Goal: Complete application form: Complete application form

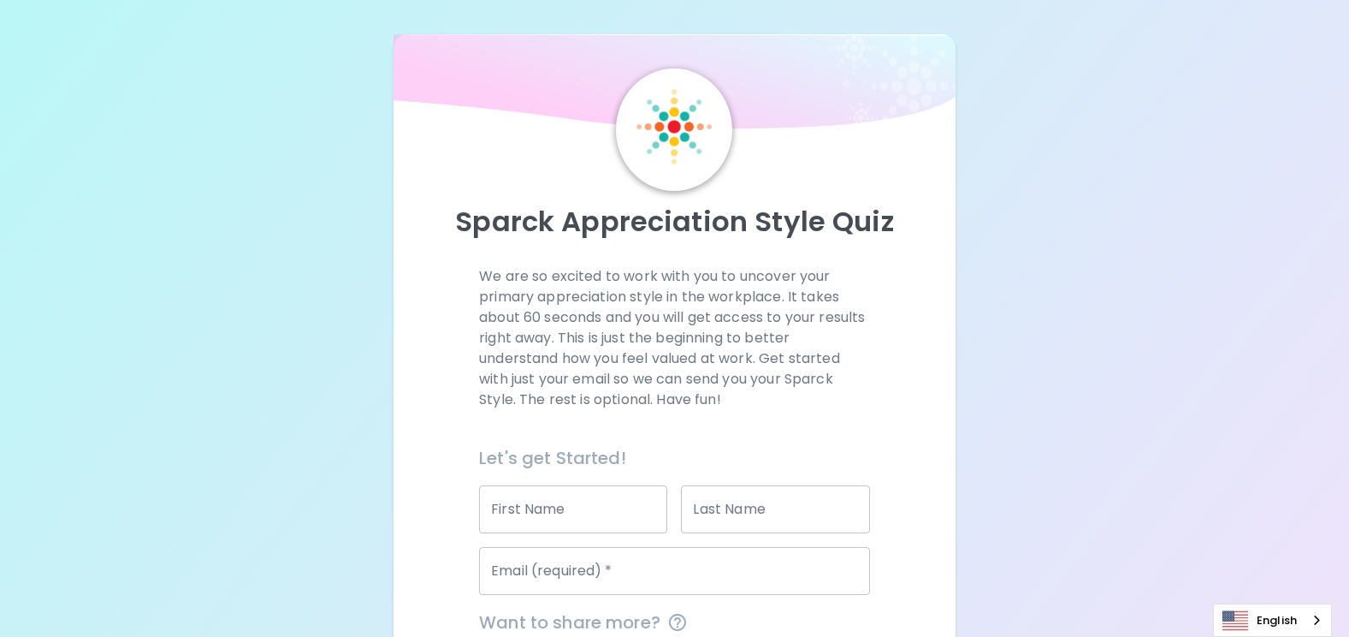
scroll to position [220, 0]
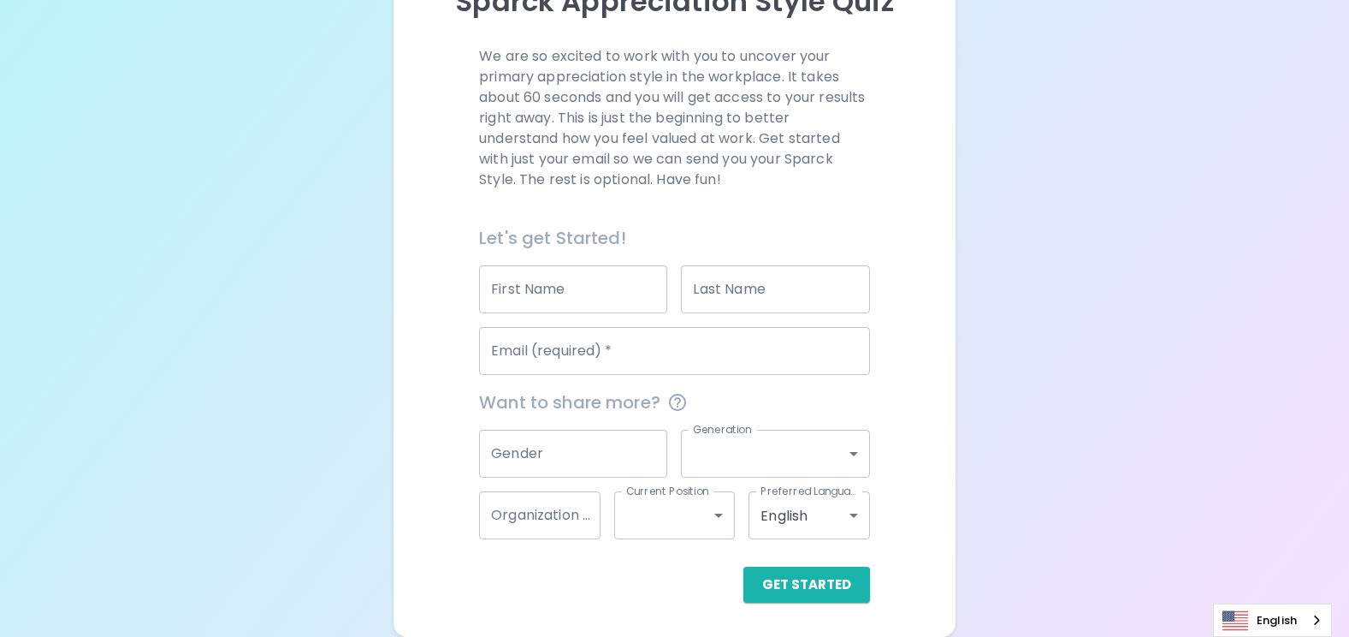
click at [600, 282] on input "First Name" at bounding box center [573, 289] width 188 height 48
type input "Pinit"
type input "Panhem"
type input "[EMAIL_ADDRESS][DOMAIN_NAME]"
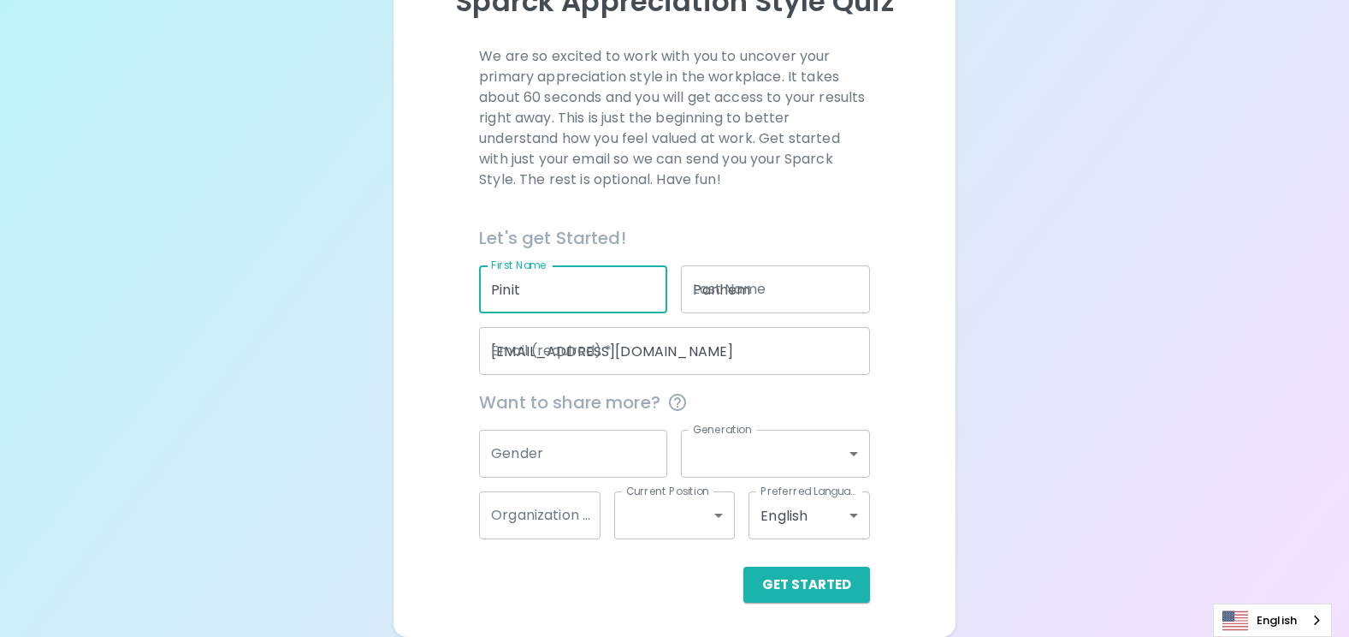
type input "SEAGATE TECHNOLOGY ([GEOGRAPHIC_DATA]) CO., LTD. (KORAT)"
click at [625, 454] on input "Gender" at bounding box center [573, 454] width 188 height 48
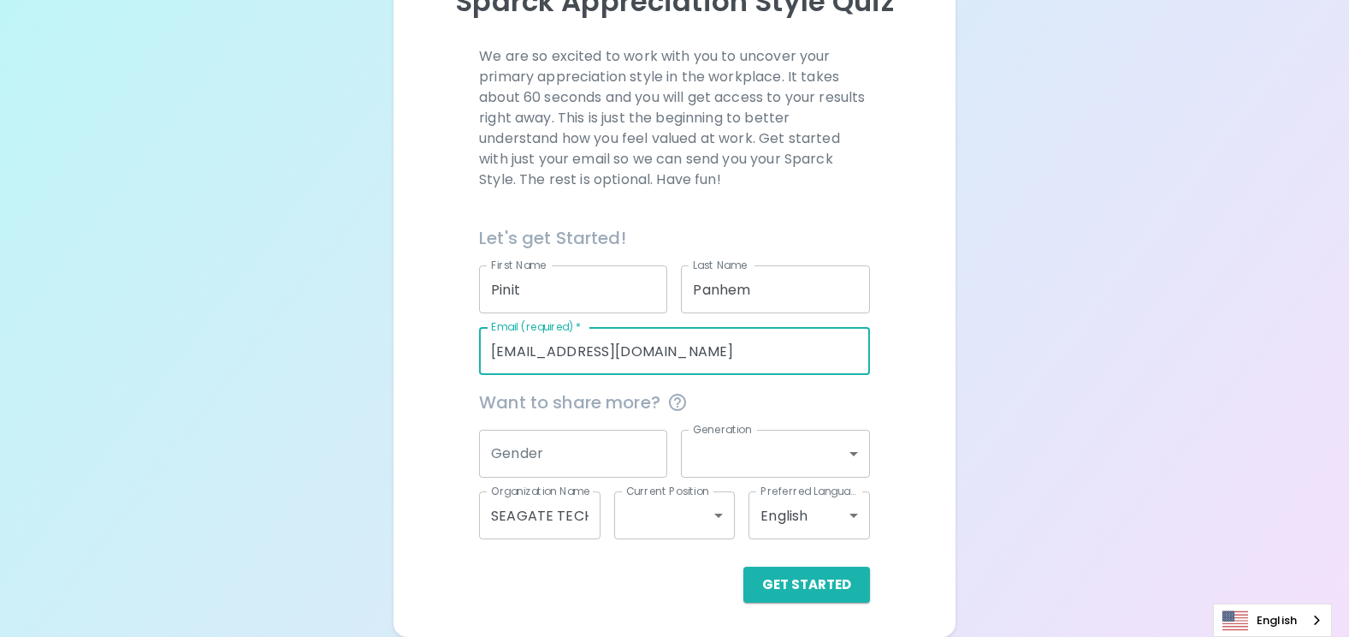
drag, startPoint x: 634, startPoint y: 352, endPoint x: 602, endPoint y: 353, distance: 32.6
click at [602, 353] on input "[EMAIL_ADDRESS][DOMAIN_NAME]" at bounding box center [674, 351] width 391 height 48
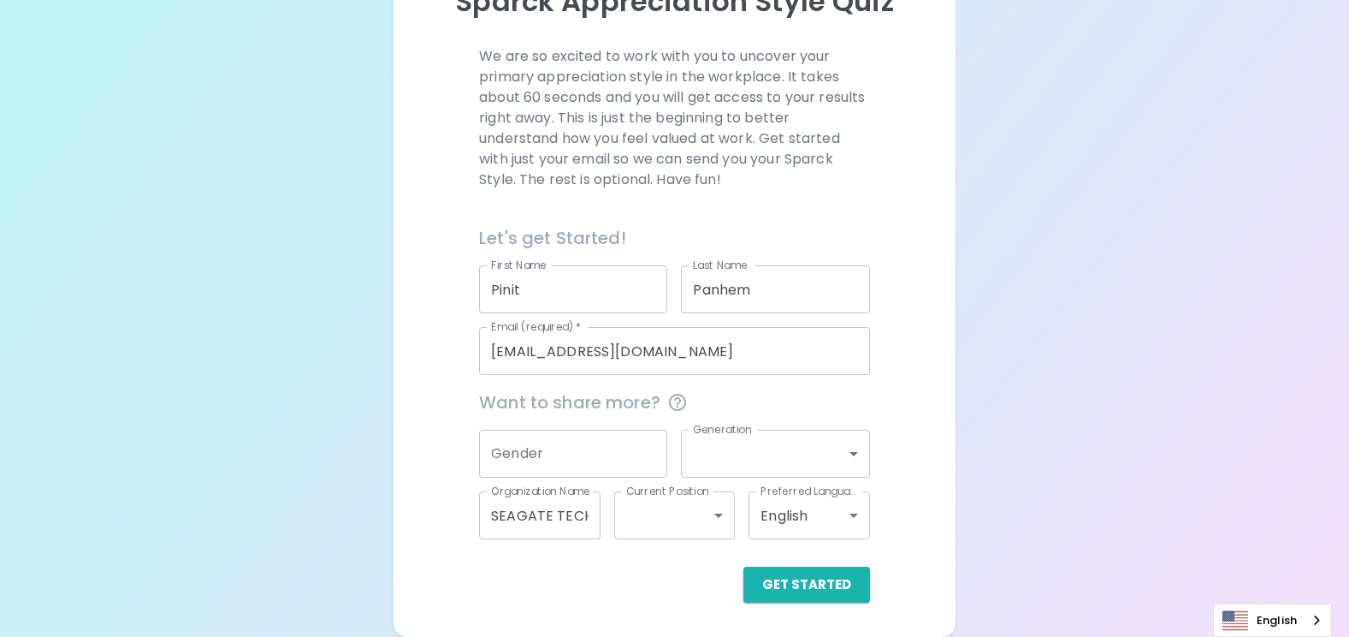
click at [869, 376] on div "Want to share more?" at bounding box center [667, 395] width 405 height 41
click at [576, 454] on input "Gender" at bounding box center [573, 454] width 188 height 48
type input "[DEMOGRAPHIC_DATA]"
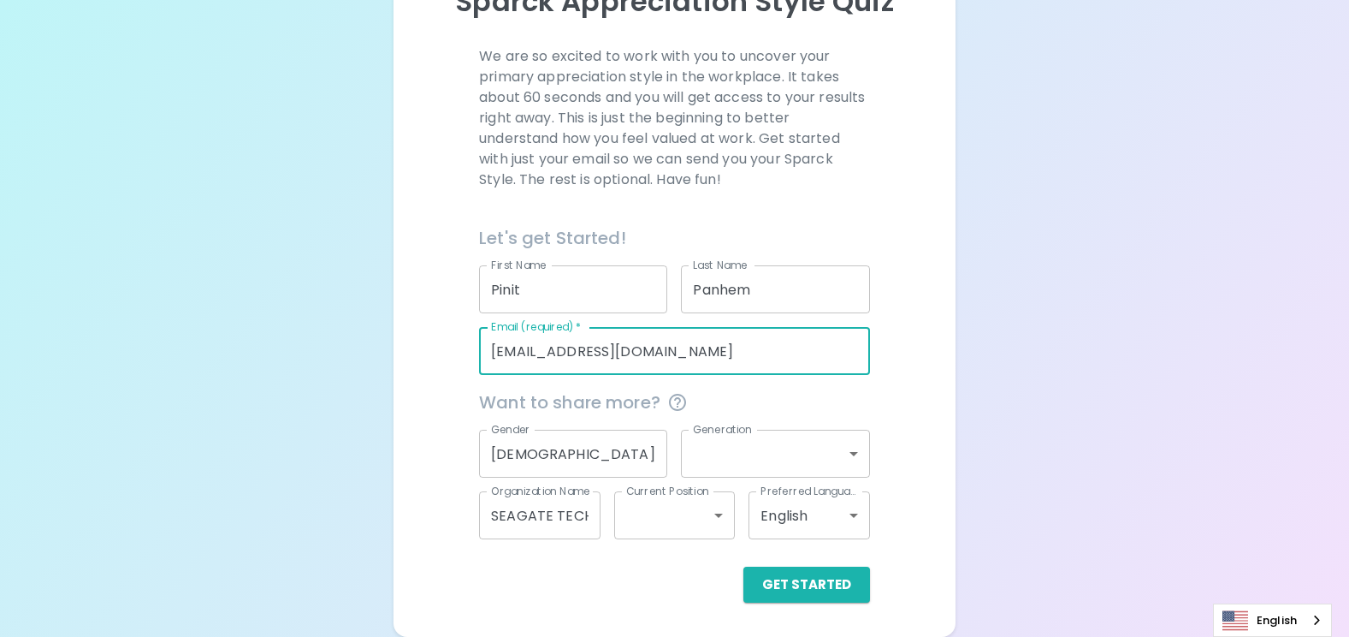
drag, startPoint x: 633, startPoint y: 349, endPoint x: 600, endPoint y: 356, distance: 34.1
click at [600, 356] on input "[EMAIL_ADDRESS][DOMAIN_NAME]" at bounding box center [674, 351] width 391 height 48
drag, startPoint x: 635, startPoint y: 348, endPoint x: 657, endPoint y: 354, distance: 23.0
click at [635, 349] on input "[EMAIL_ADDRESS][DOMAIN_NAME]" at bounding box center [674, 351] width 391 height 48
type input "[EMAIL_ADDRESS][DOMAIN_NAME]"
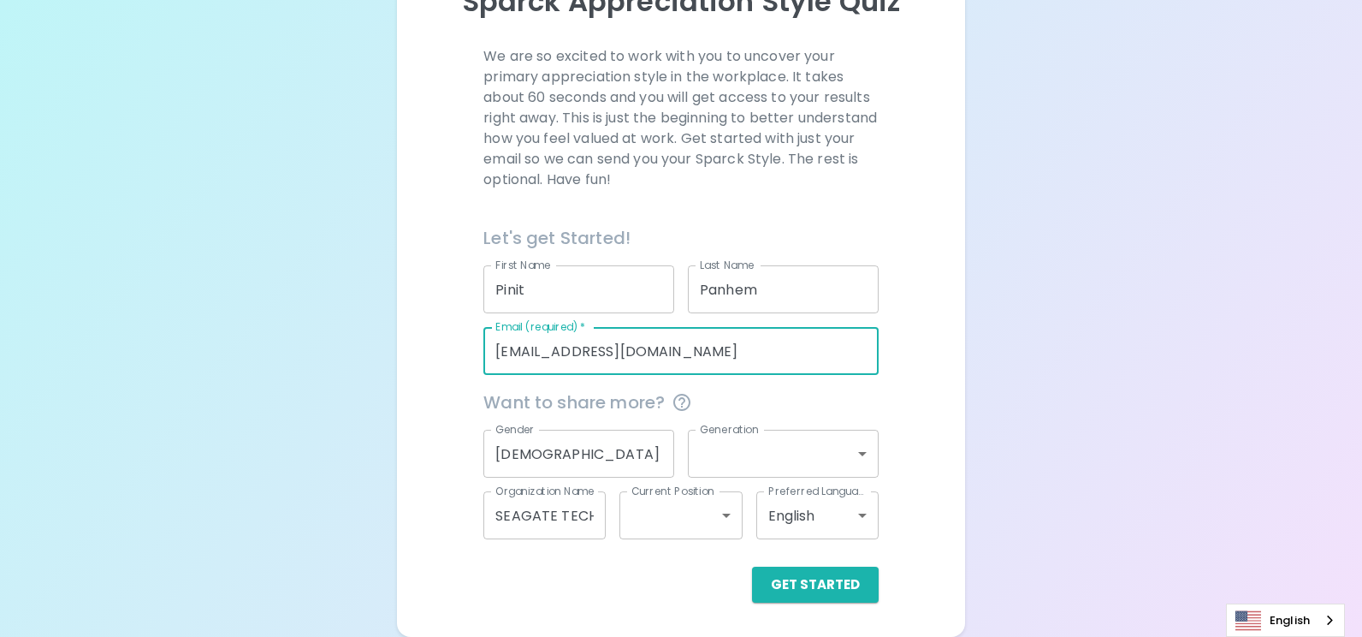
click at [819, 459] on body "Sparck Appreciation Style Quiz We are so excited to work with you to uncover yo…" at bounding box center [681, 208] width 1362 height 857
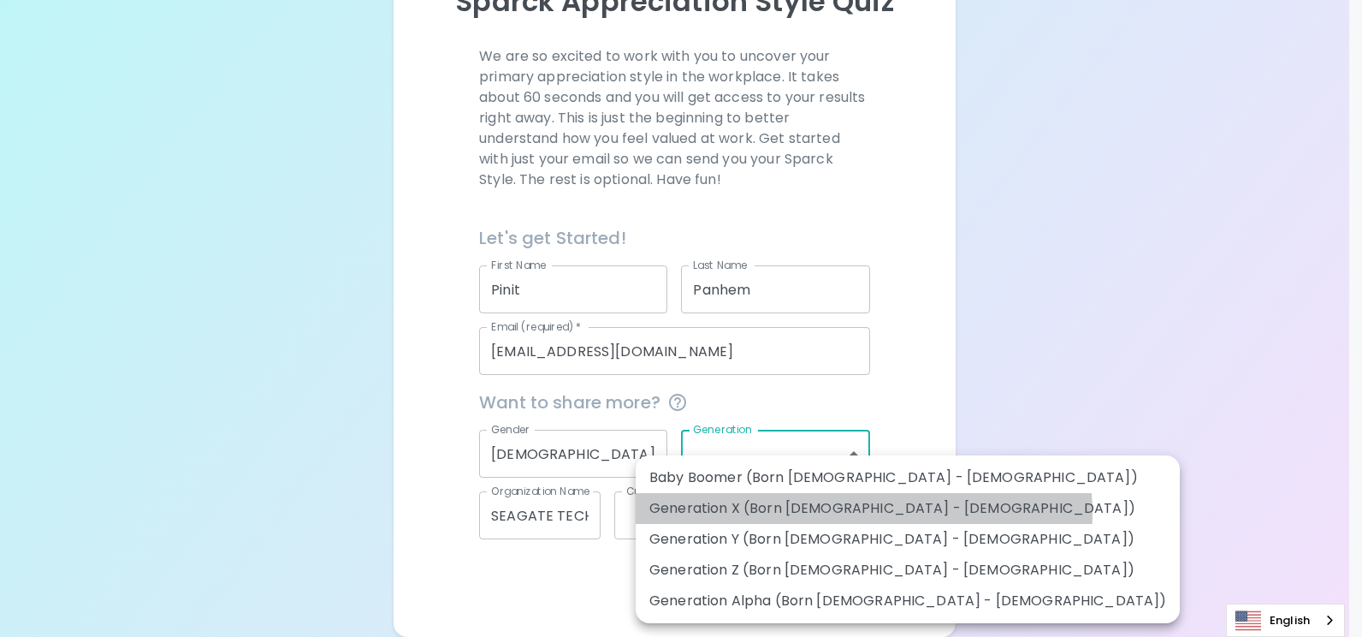
click at [863, 513] on li "Generation X (Born [DEMOGRAPHIC_DATA] - [DEMOGRAPHIC_DATA])" at bounding box center [908, 508] width 544 height 31
type input "generation_x"
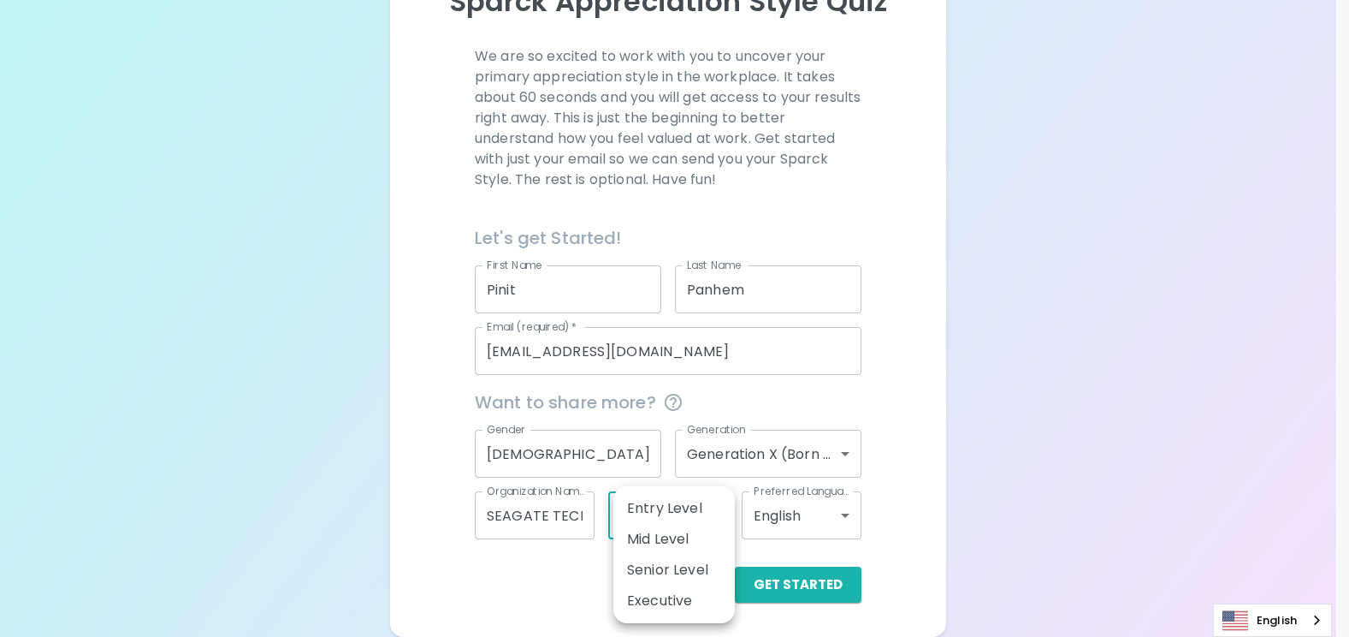
click at [725, 531] on body "Sparck Appreciation Style Quiz We are so excited to work with you to uncover yo…" at bounding box center [674, 208] width 1349 height 857
click at [697, 569] on li "Senior Level" at bounding box center [675, 569] width 122 height 31
type input "senior_level"
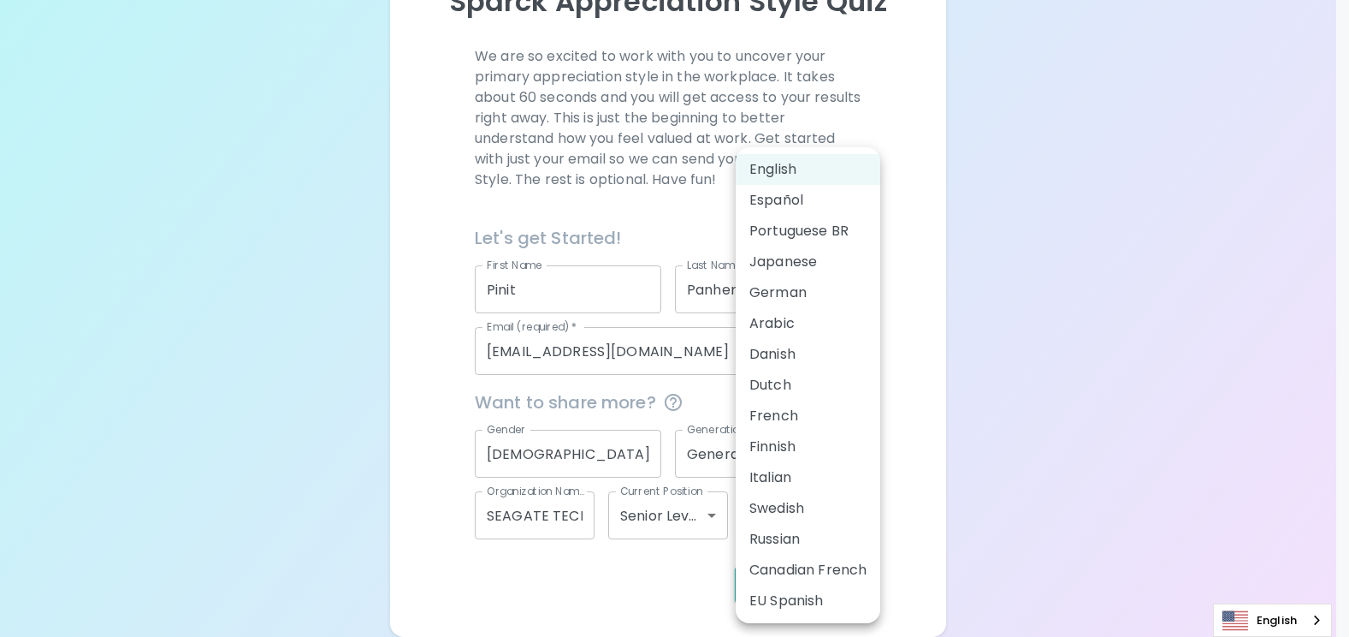
click at [830, 519] on body "Sparck Appreciation Style Quiz We are so excited to work with you to uncover yo…" at bounding box center [674, 208] width 1349 height 857
click at [920, 485] on div at bounding box center [681, 318] width 1362 height 637
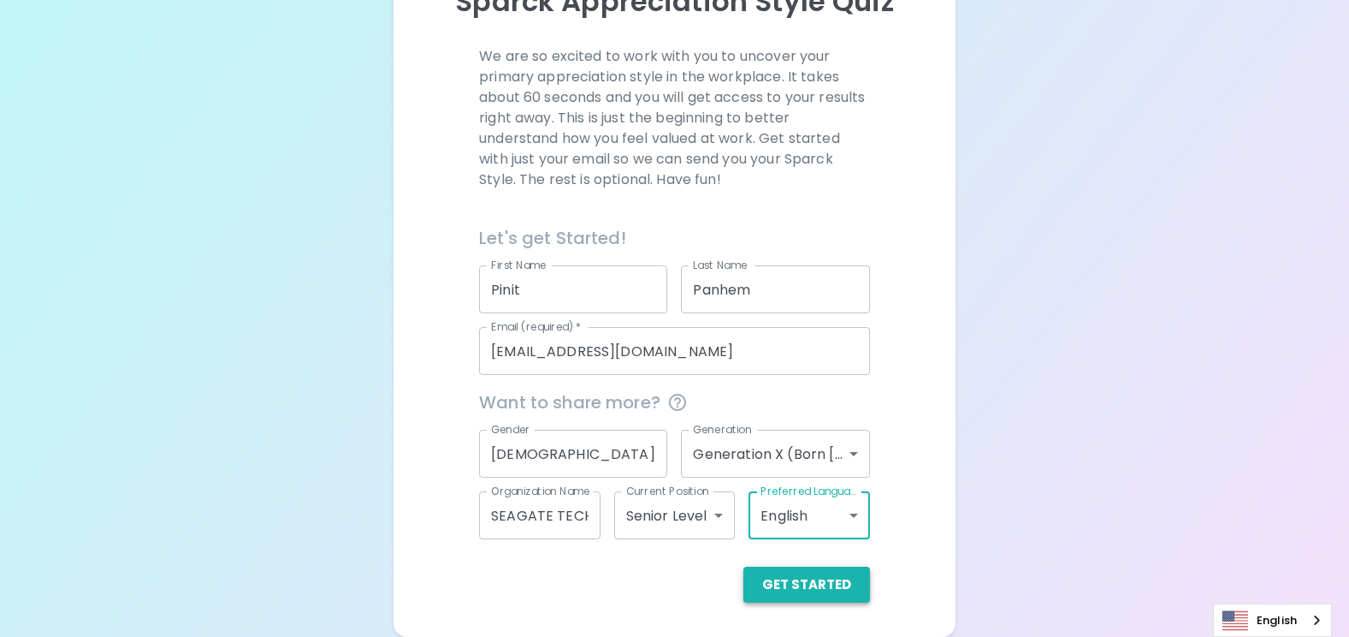
click at [831, 583] on button "Get Started" at bounding box center [807, 584] width 127 height 36
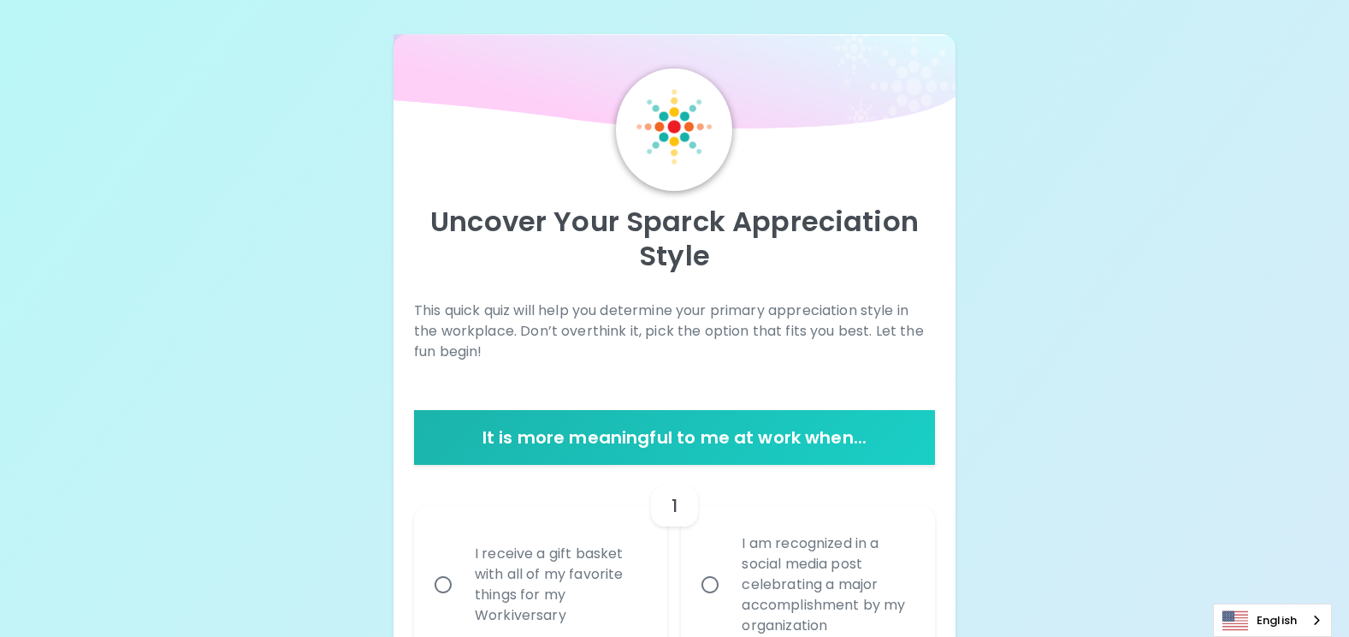
scroll to position [86, 0]
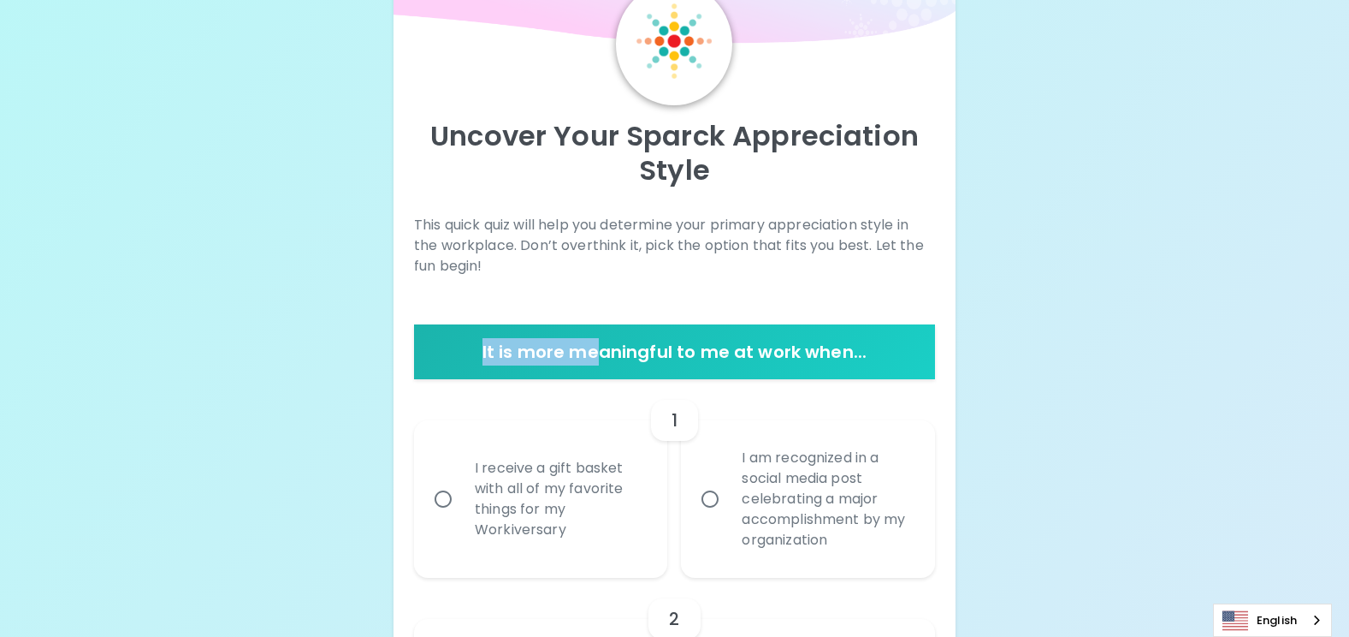
drag, startPoint x: 596, startPoint y: 352, endPoint x: 480, endPoint y: 359, distance: 115.8
click at [480, 359] on h6 "It is more meaningful to me at work when..." at bounding box center [674, 351] width 507 height 27
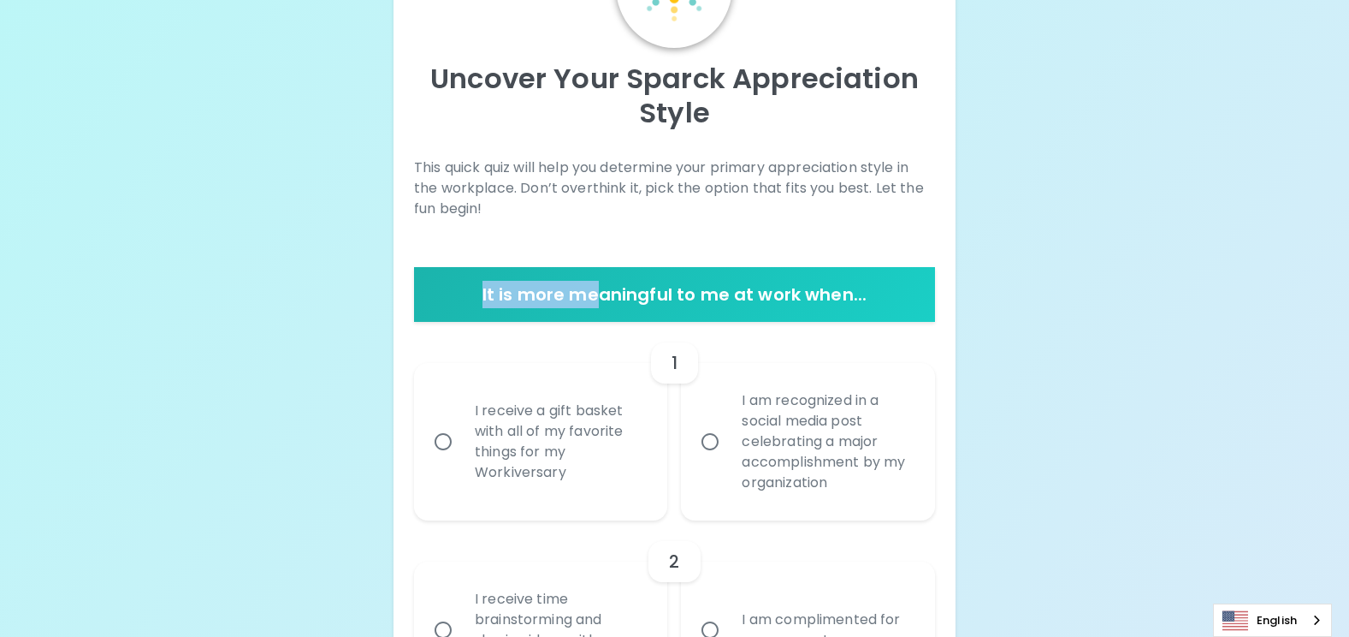
scroll to position [257, 0]
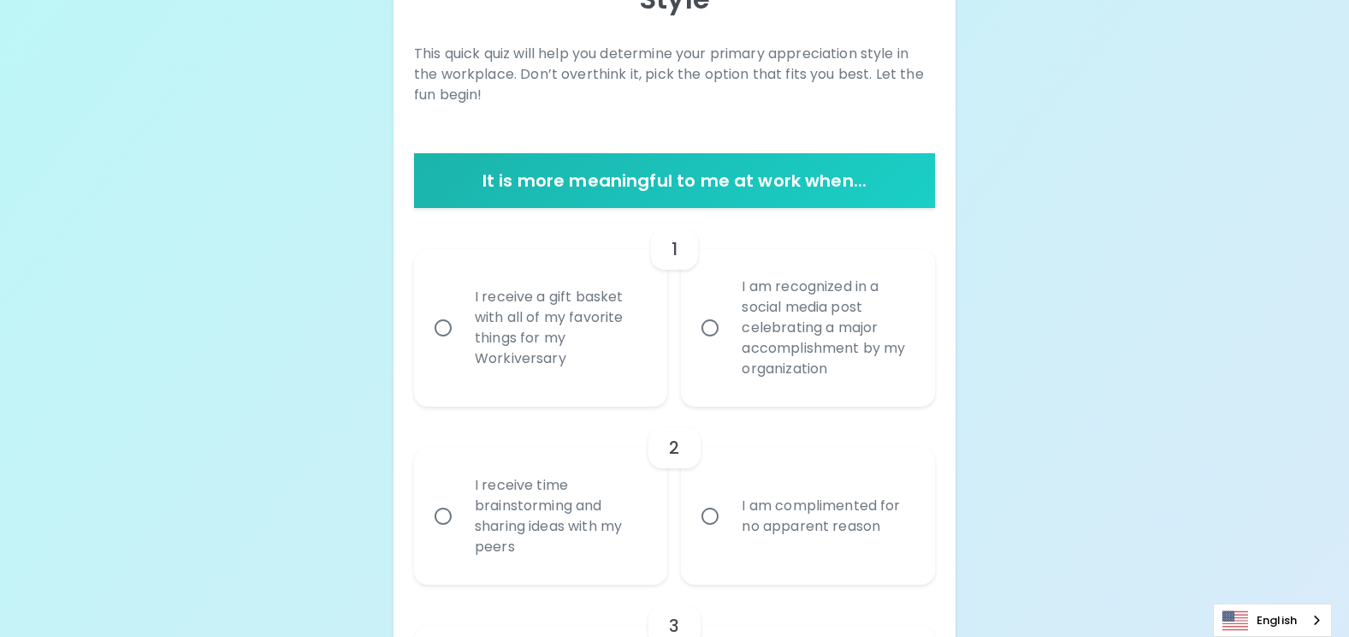
click at [879, 186] on h6 "It is more meaningful to me at work when..." at bounding box center [674, 180] width 507 height 27
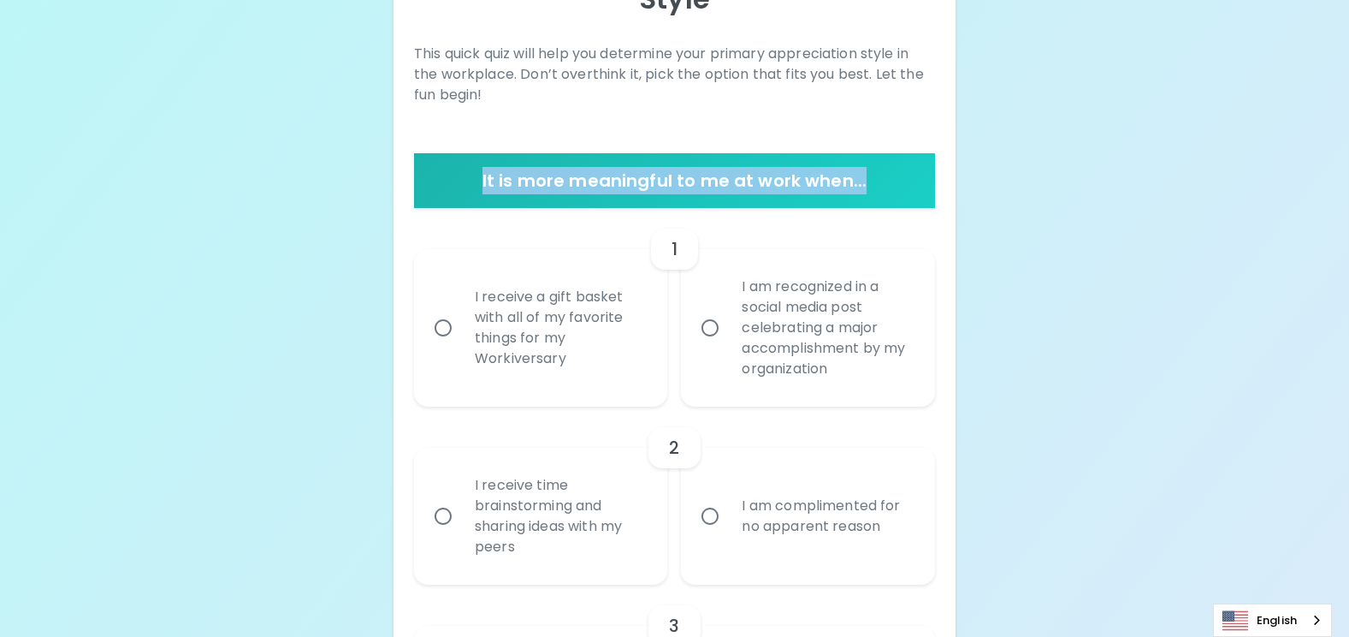
drag, startPoint x: 881, startPoint y: 184, endPoint x: 448, endPoint y: 204, distance: 433.4
click at [448, 204] on div "It is more meaningful to me at work when..." at bounding box center [674, 180] width 521 height 55
copy h6 "It is more meaningful to me at work when..."
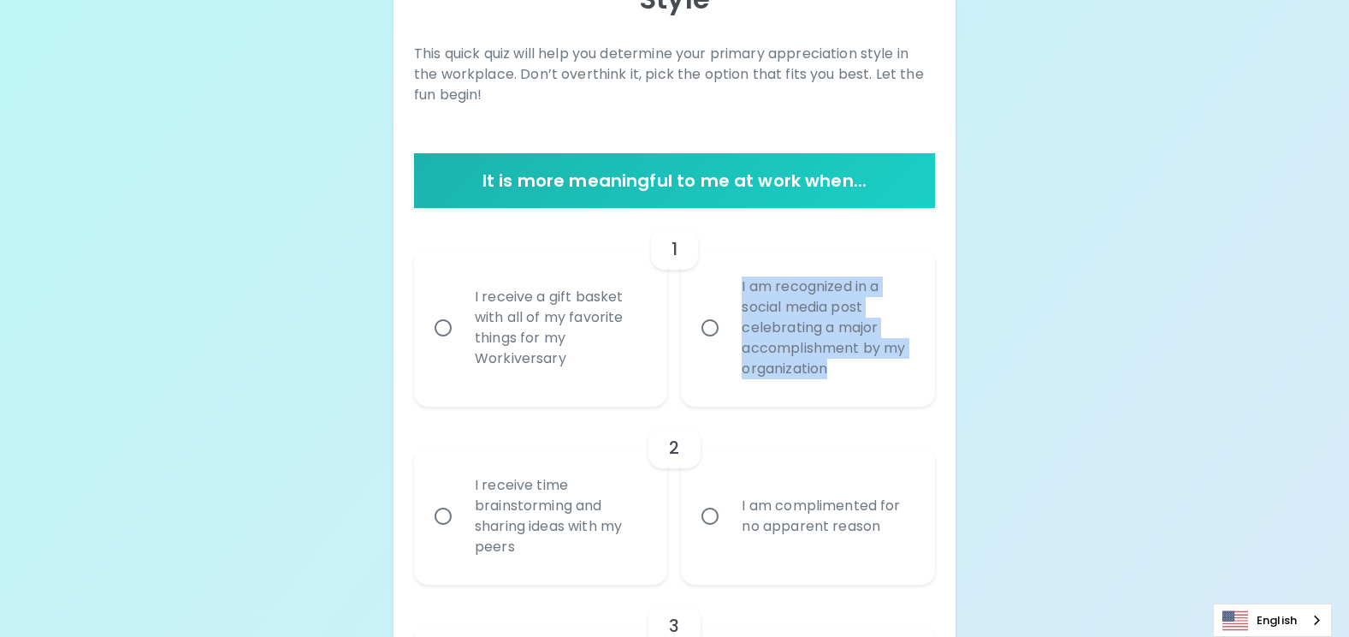
drag, startPoint x: 841, startPoint y: 368, endPoint x: 739, endPoint y: 283, distance: 132.5
click at [739, 283] on div "I am recognized in a social media post celebrating a major accomplishment by my…" at bounding box center [827, 328] width 198 height 144
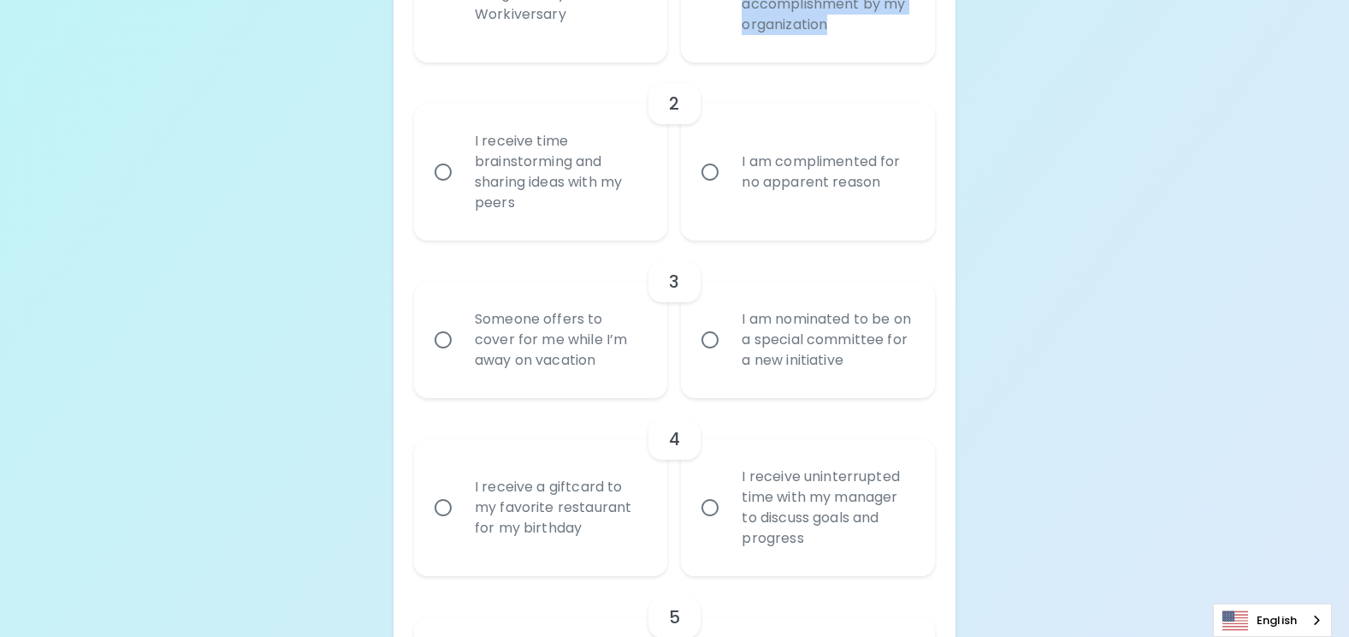
scroll to position [271, 0]
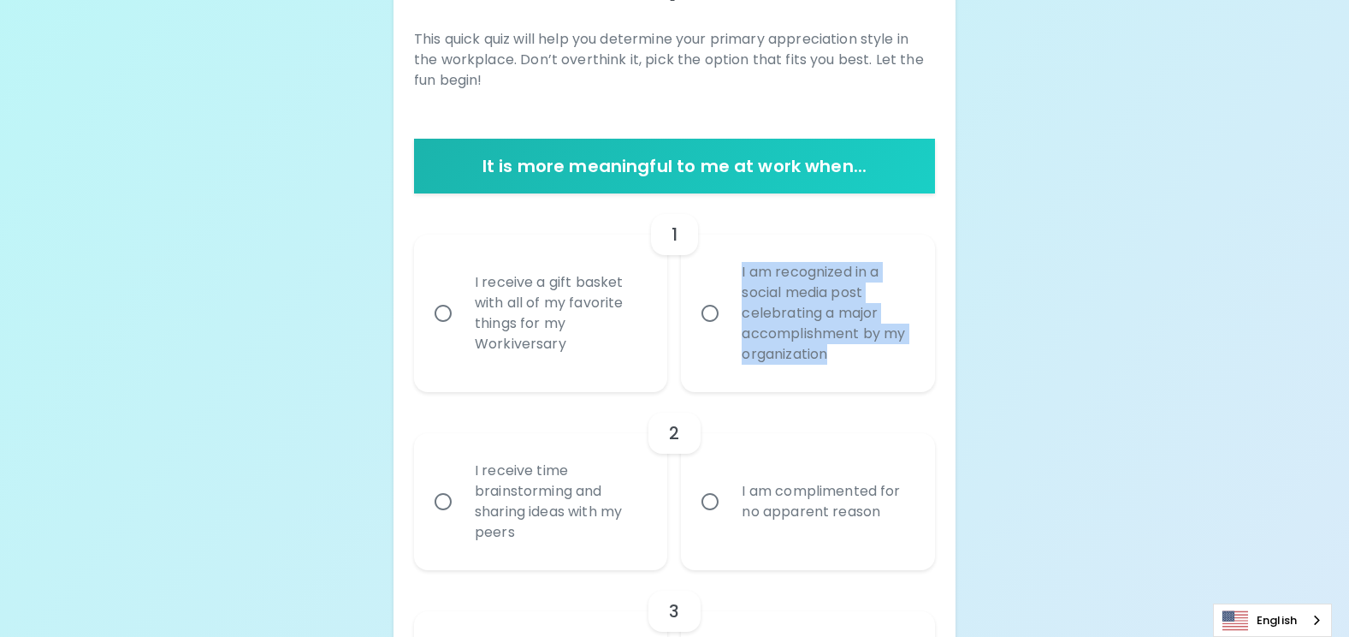
copy div "I am recognized in a social media post celebrating a major accomplishment by my…"
click at [717, 312] on input "I am recognized in a social media post celebrating a major accomplishment by my…" at bounding box center [710, 313] width 36 height 36
radio input "true"
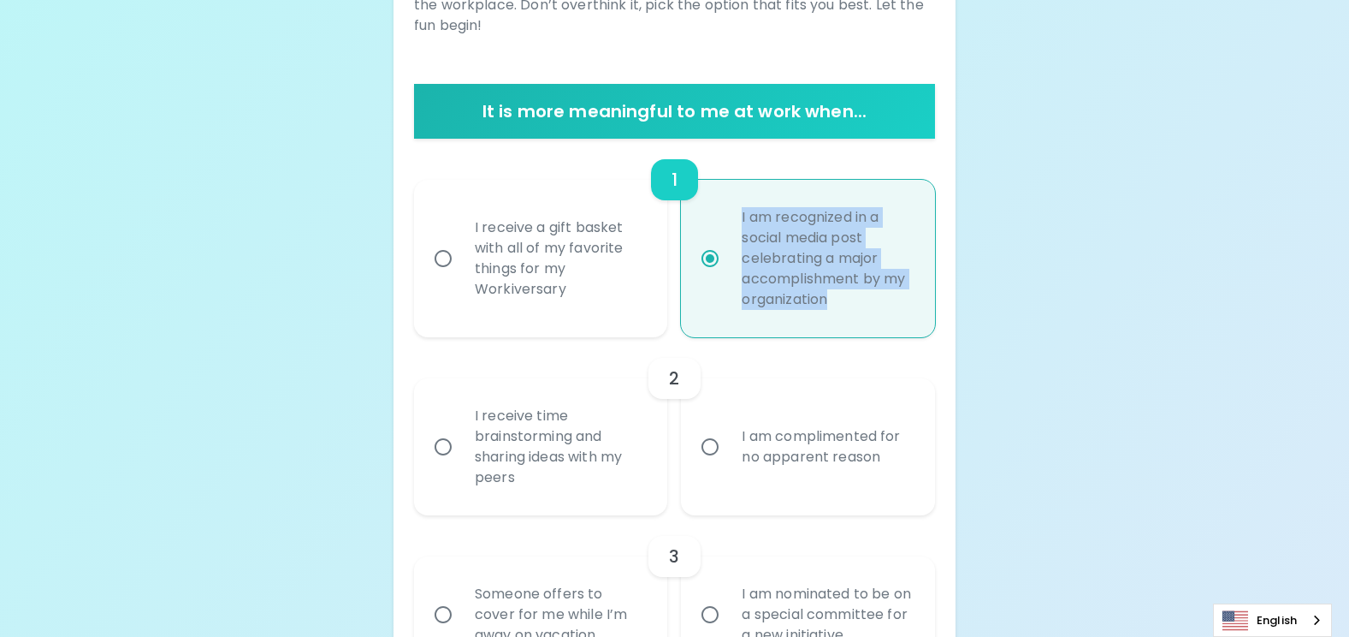
scroll to position [323, 0]
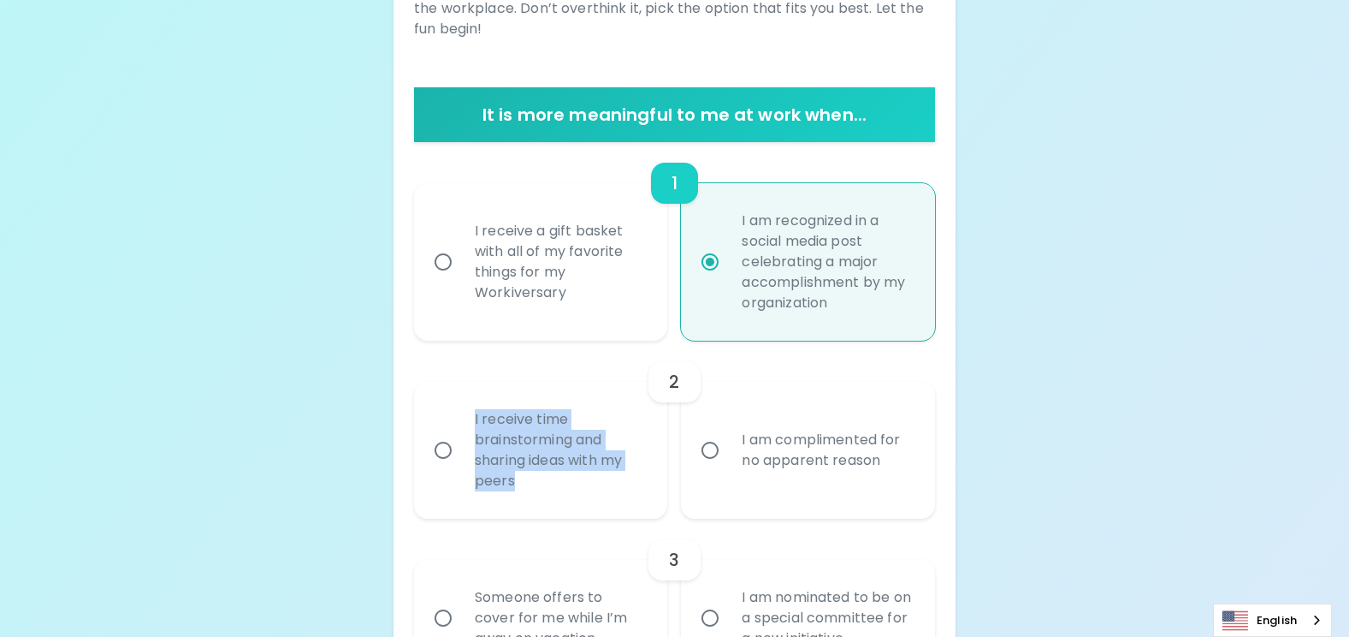
drag, startPoint x: 521, startPoint y: 492, endPoint x: 476, endPoint y: 422, distance: 83.5
click at [476, 422] on div "I receive time brainstorming and sharing ideas with my peers" at bounding box center [560, 449] width 198 height 123
copy div "I receive time brainstorming and sharing ideas with my peers"
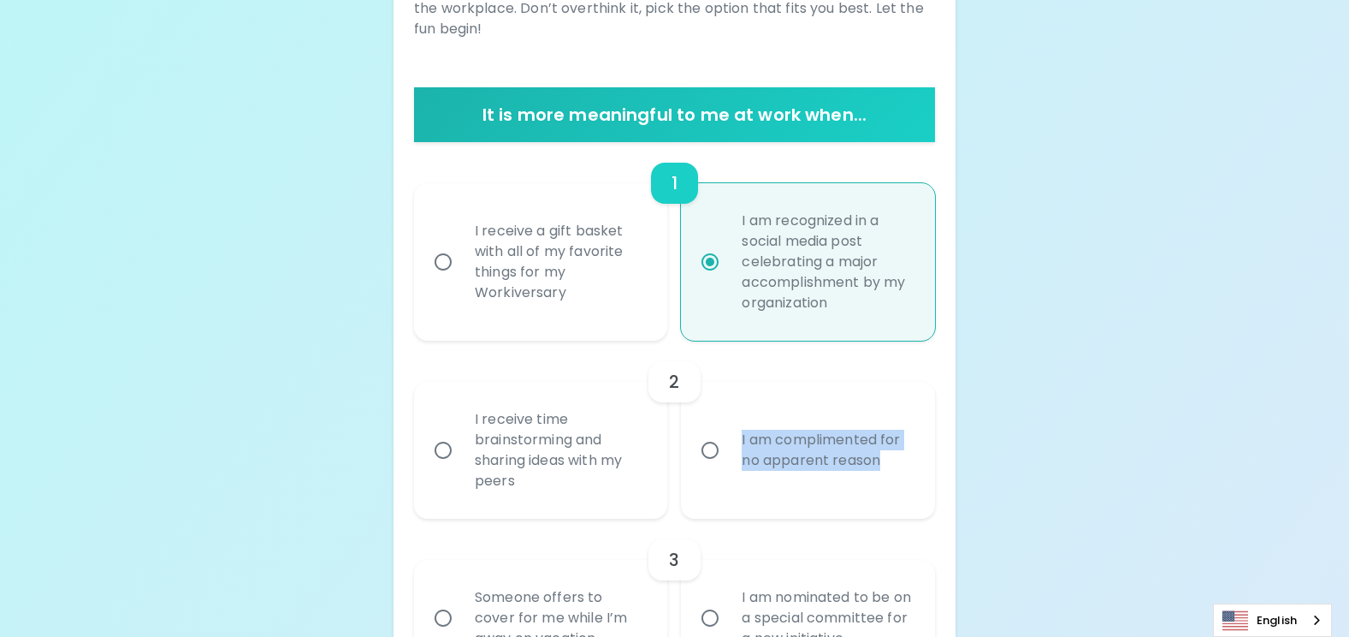
drag, startPoint x: 895, startPoint y: 469, endPoint x: 739, endPoint y: 441, distance: 158.3
click at [739, 441] on div "I am complimented for no apparent reason" at bounding box center [827, 450] width 198 height 82
copy div "I am complimented for no apparent reason"
click at [439, 450] on input "I receive time brainstorming and sharing ideas with my peers" at bounding box center [443, 450] width 36 height 36
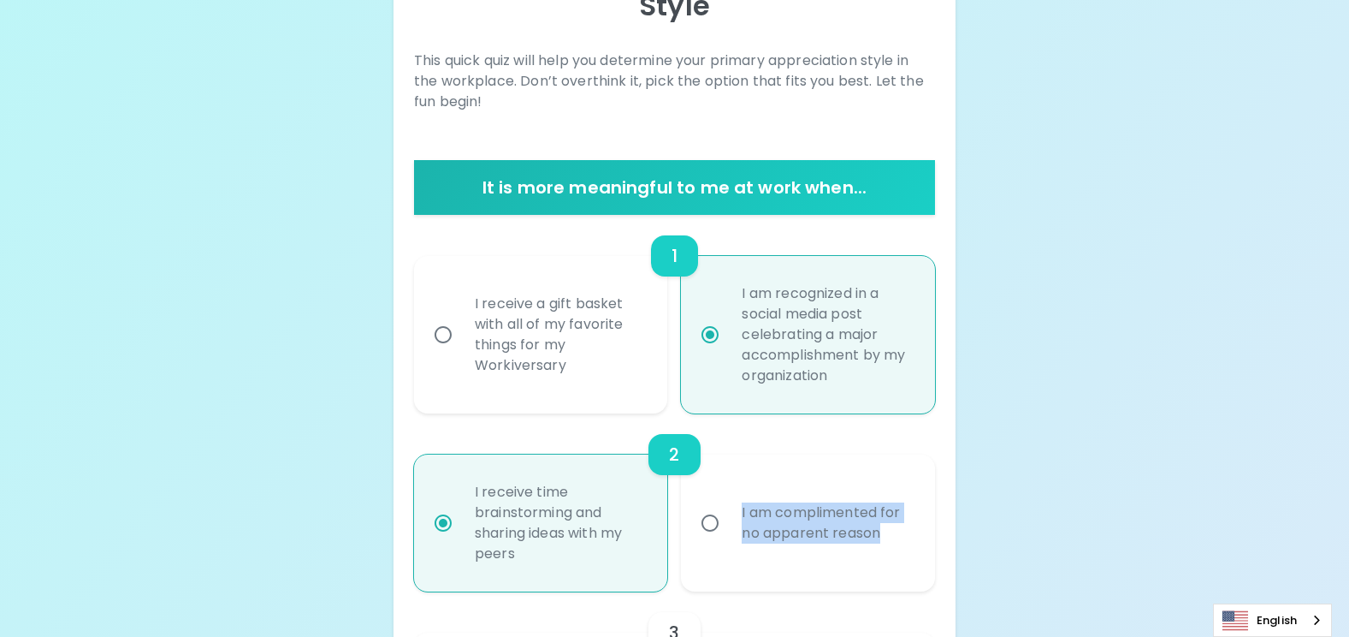
scroll to position [203, 0]
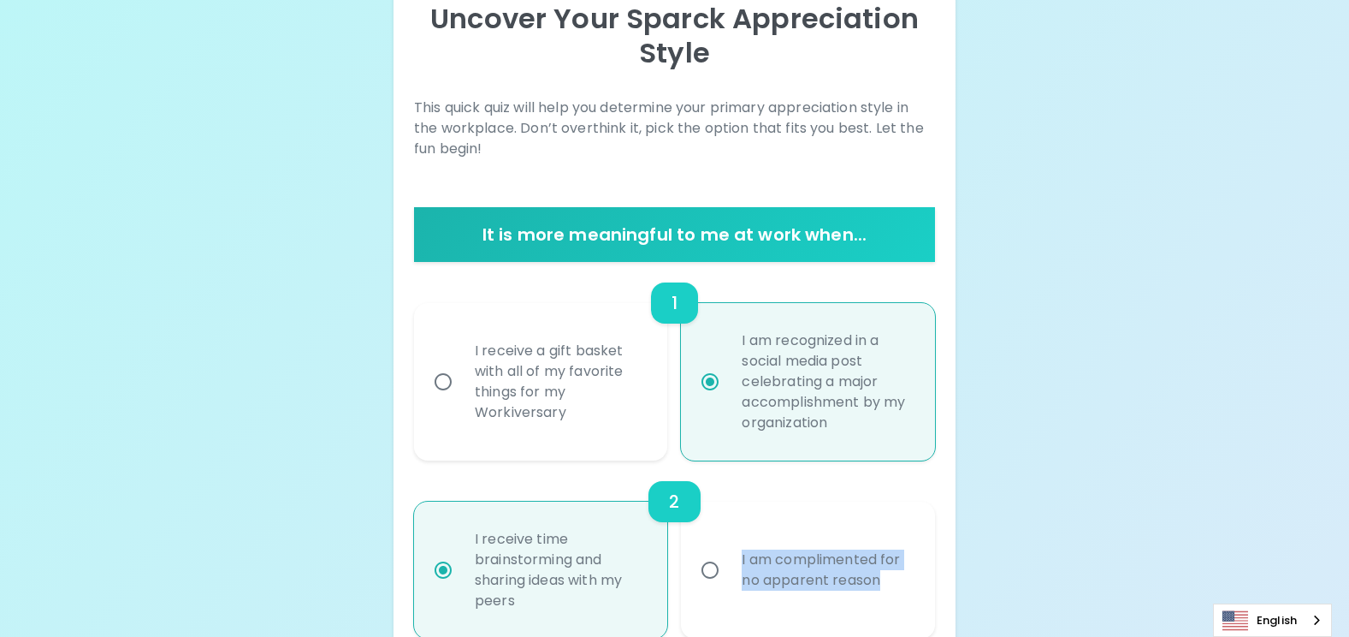
radio input "true"
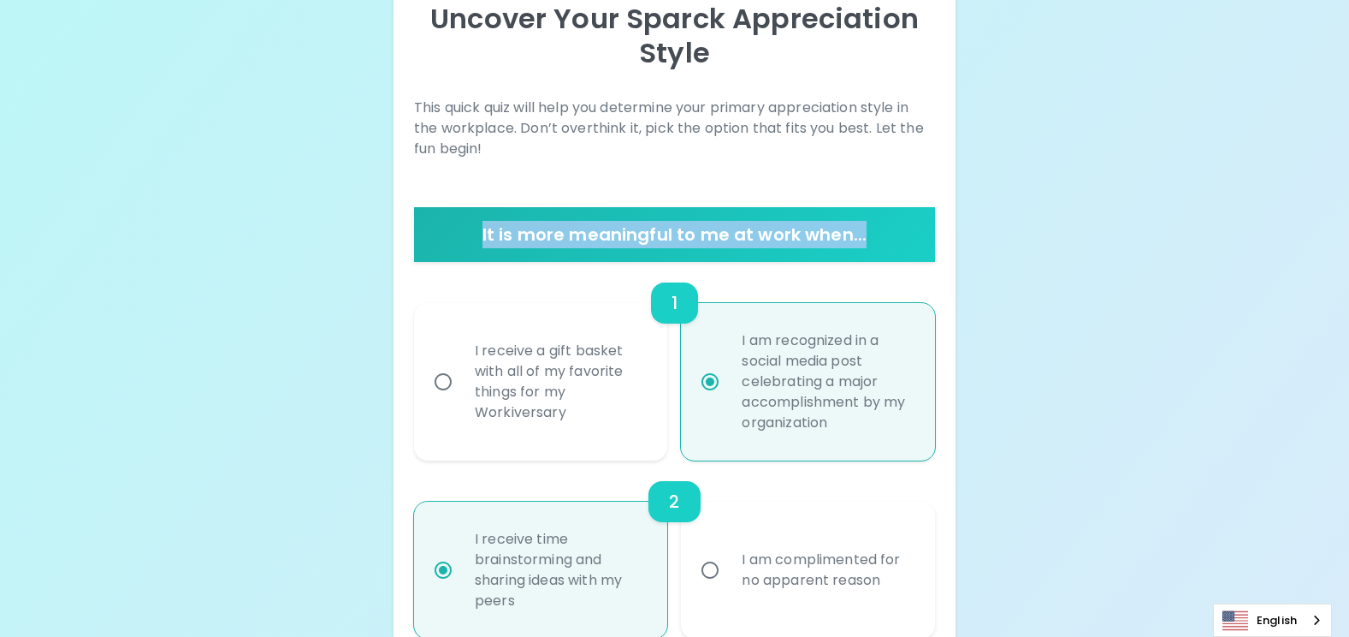
drag, startPoint x: 863, startPoint y: 241, endPoint x: 477, endPoint y: 246, distance: 385.9
click at [477, 246] on h6 "It is more meaningful to me at work when..." at bounding box center [674, 234] width 507 height 27
copy h6 "It is more meaningful to me at work when..."
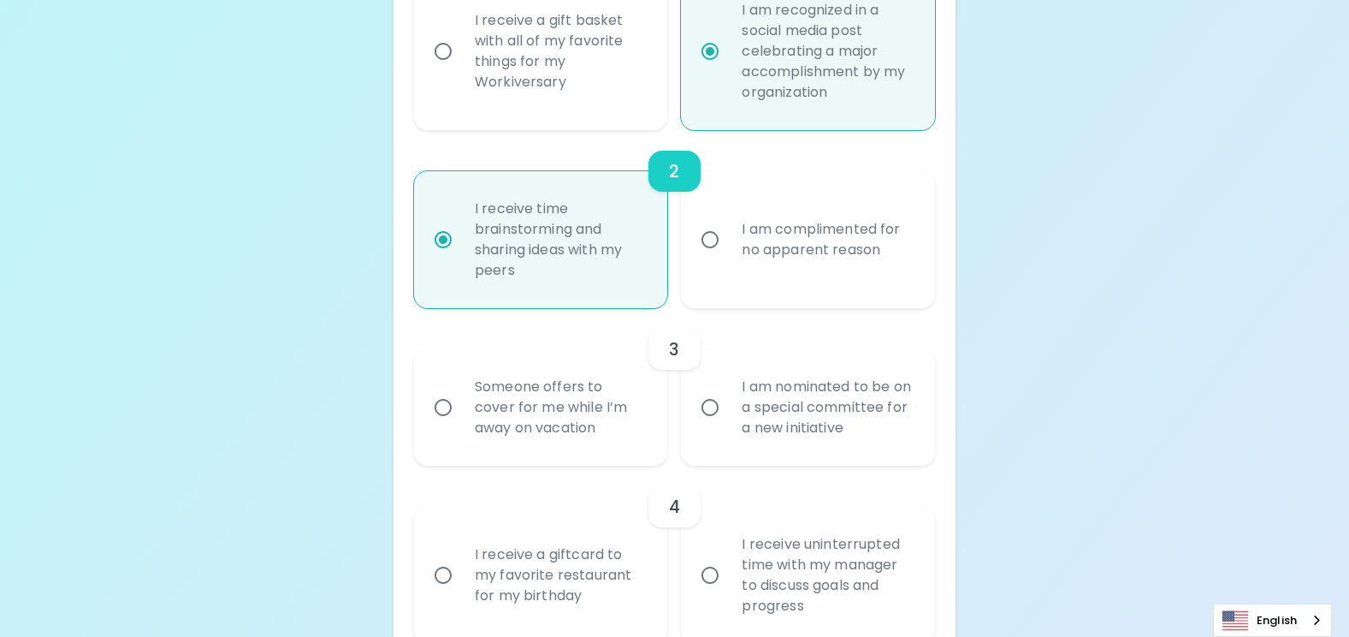
scroll to position [631, 0]
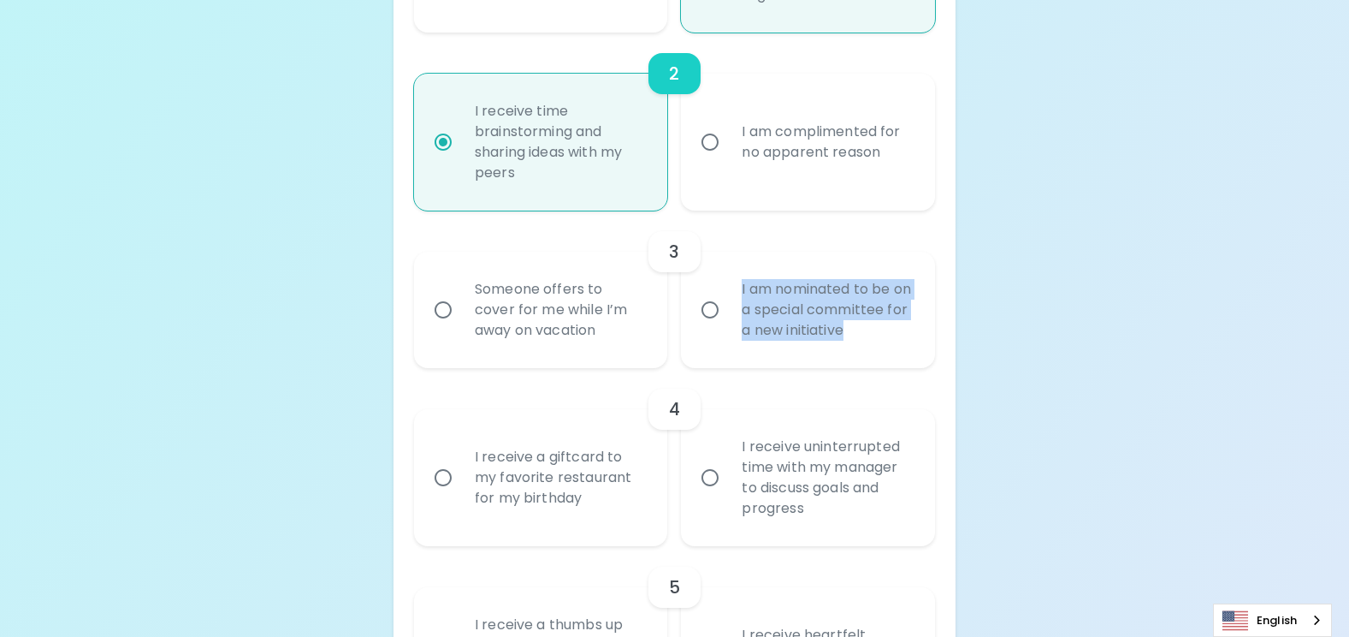
drag, startPoint x: 890, startPoint y: 336, endPoint x: 739, endPoint y: 290, distance: 157.5
click at [739, 290] on div "I am nominated to be on a special committee for a new initiative" at bounding box center [827, 309] width 198 height 103
copy div "I am nominated to be on a special committee for a new initiative"
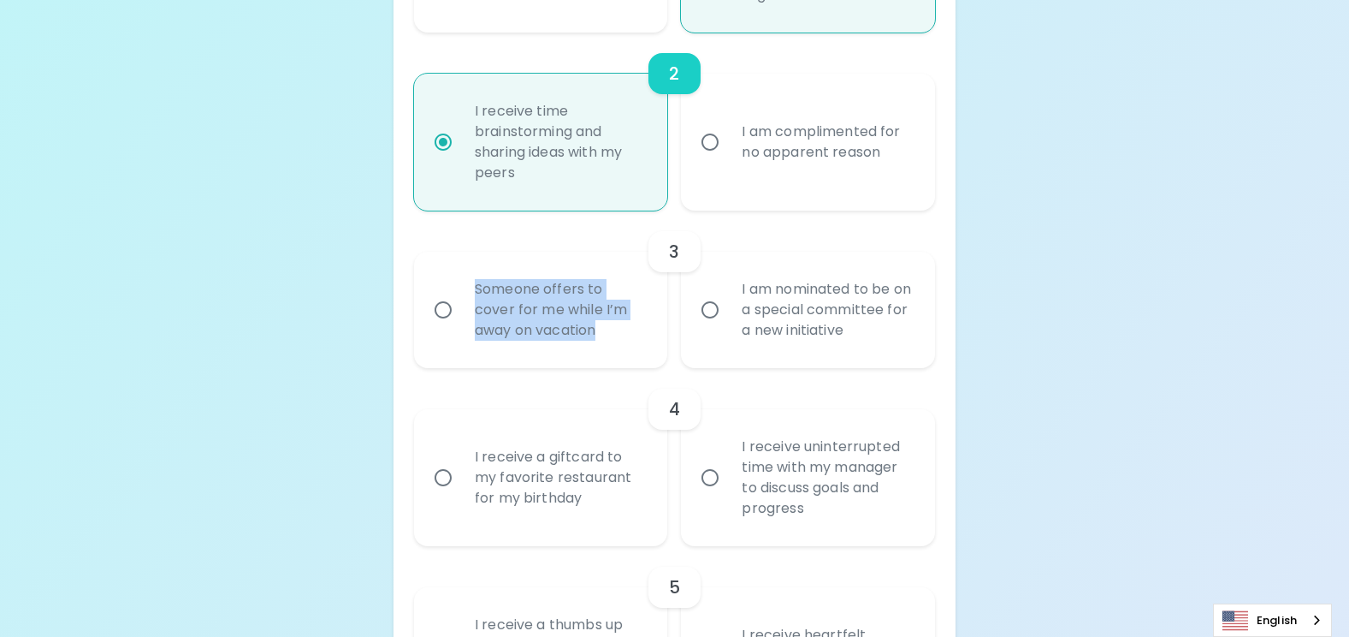
drag, startPoint x: 617, startPoint y: 329, endPoint x: 467, endPoint y: 293, distance: 154.0
click at [467, 293] on div "Someone offers to cover for me while I’m away on vacation" at bounding box center [560, 309] width 198 height 103
copy div "Someone offers to cover for me while I’m away on vacation"
drag, startPoint x: 714, startPoint y: 311, endPoint x: 782, endPoint y: 459, distance: 163.1
click at [714, 311] on input "I am nominated to be on a special committee for a new initiative" at bounding box center [710, 310] width 36 height 36
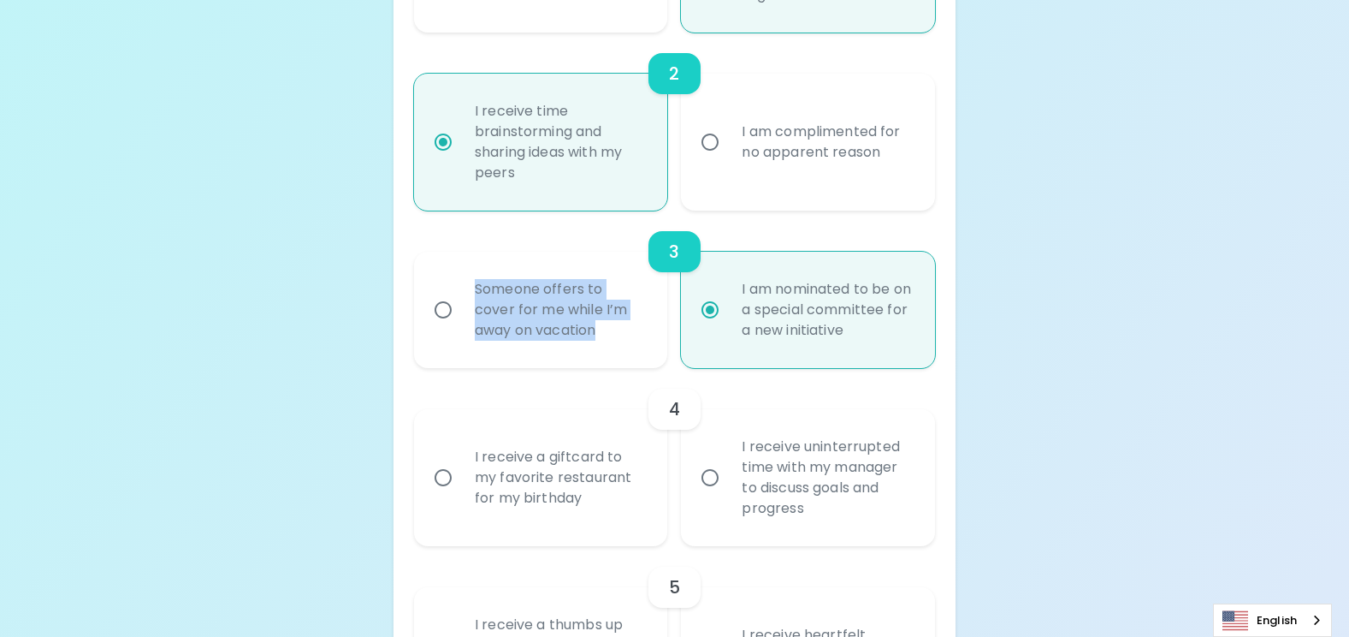
radio input "false"
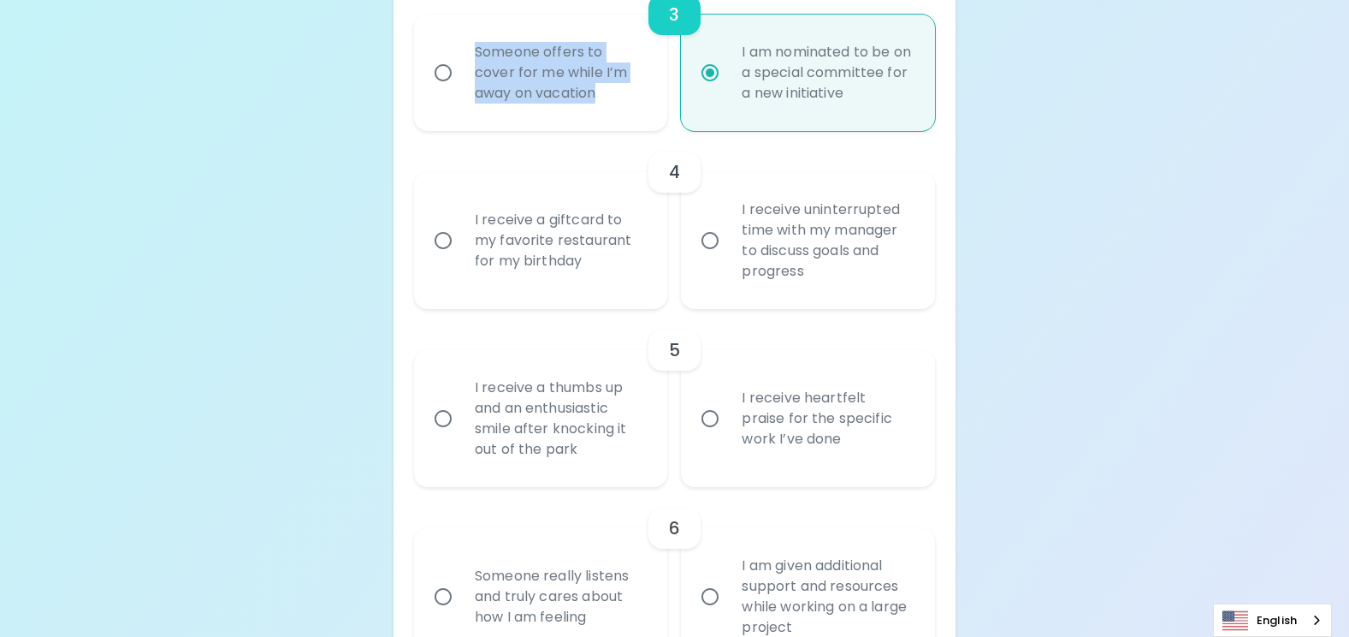
scroll to position [852, 0]
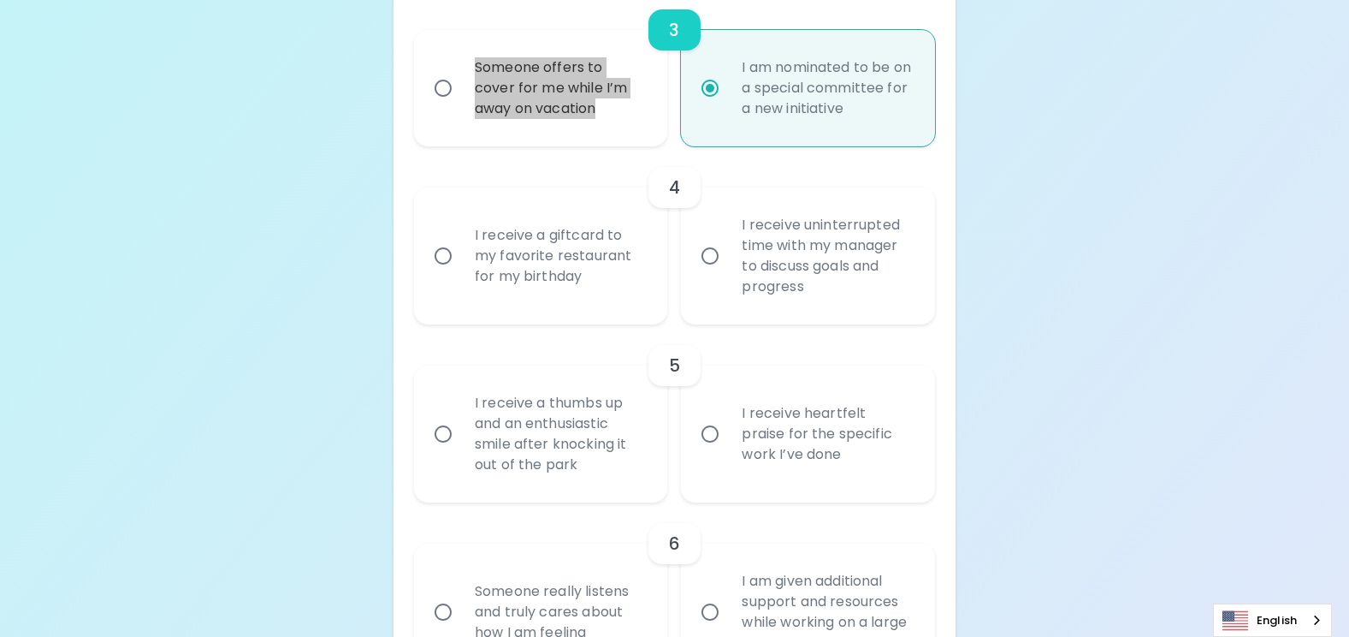
radio input "true"
click at [711, 258] on input "I receive uninterrupted time with my manager to discuss goals and progress" at bounding box center [710, 256] width 36 height 36
radio input "false"
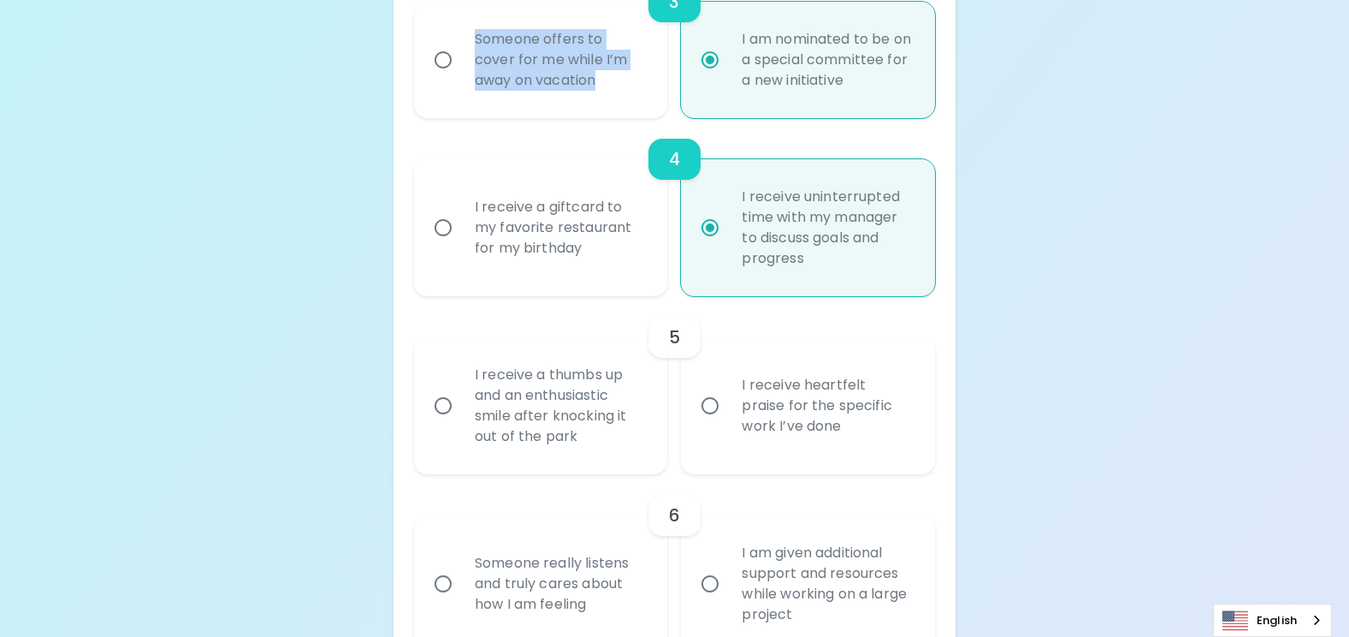
scroll to position [989, 0]
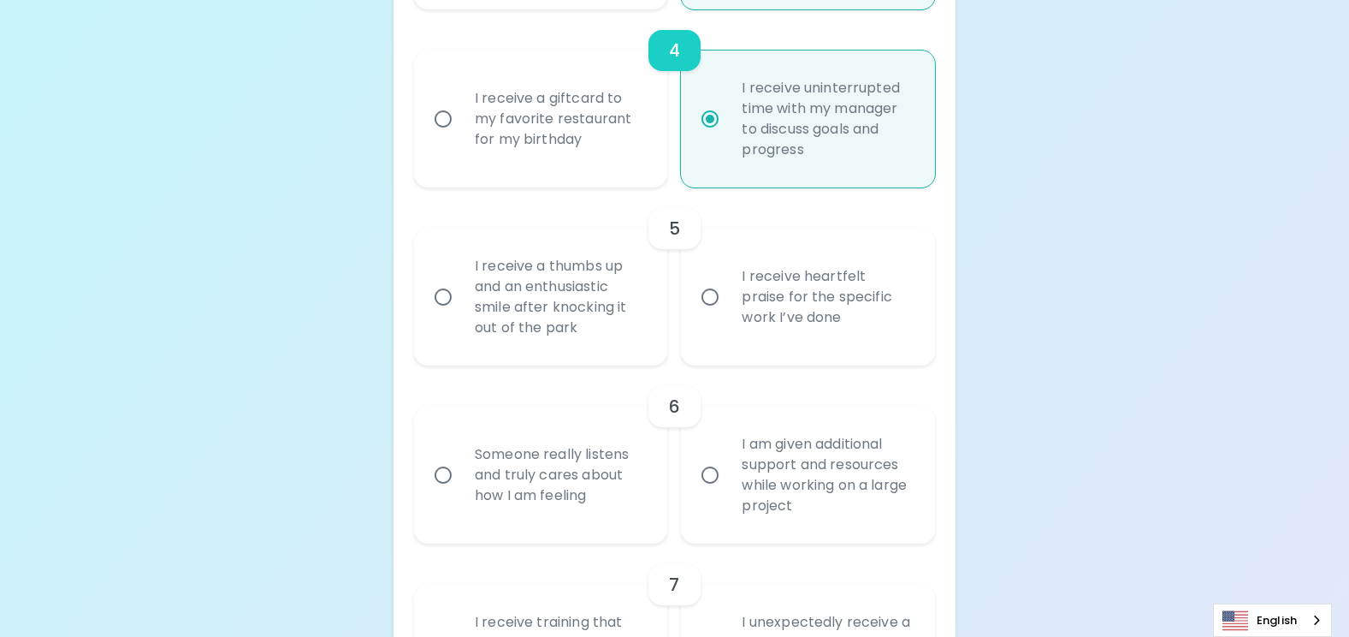
radio input "true"
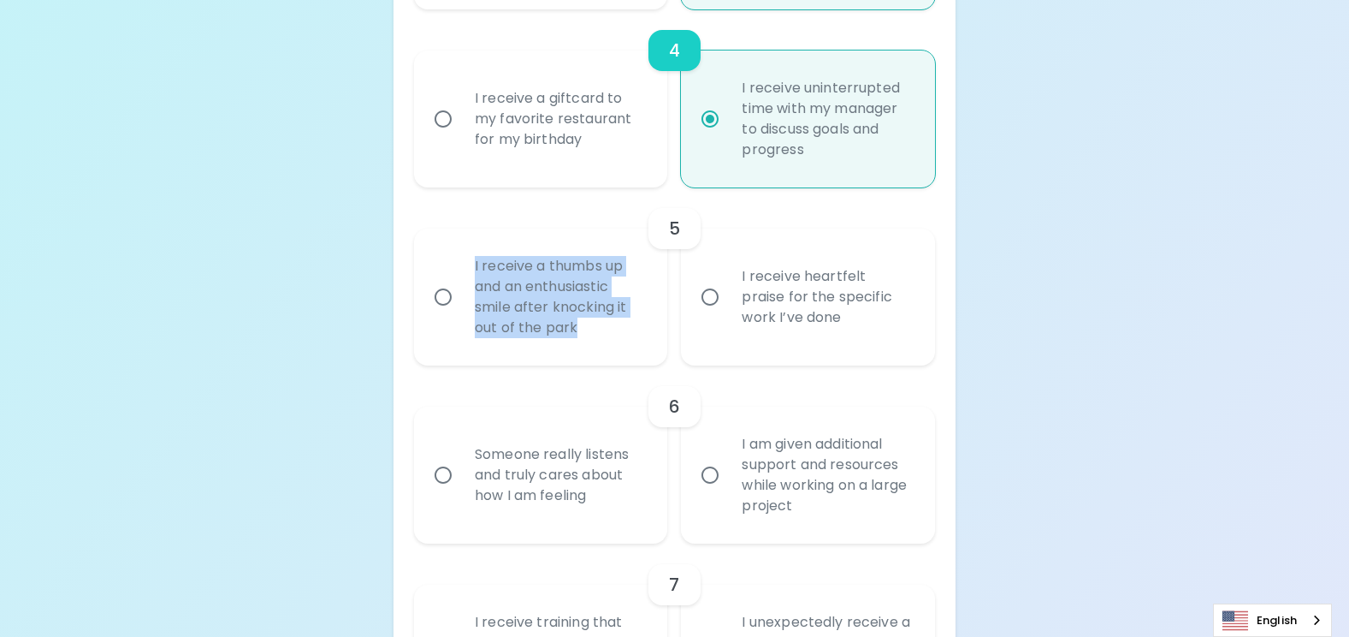
drag, startPoint x: 588, startPoint y: 334, endPoint x: 470, endPoint y: 264, distance: 137.4
click at [470, 264] on div "I receive a thumbs up and an enthusiastic smile after knocking it out of the pa…" at bounding box center [560, 296] width 198 height 123
copy div "I receive a thumbs up and an enthusiastic smile after knocking it out of the pa…"
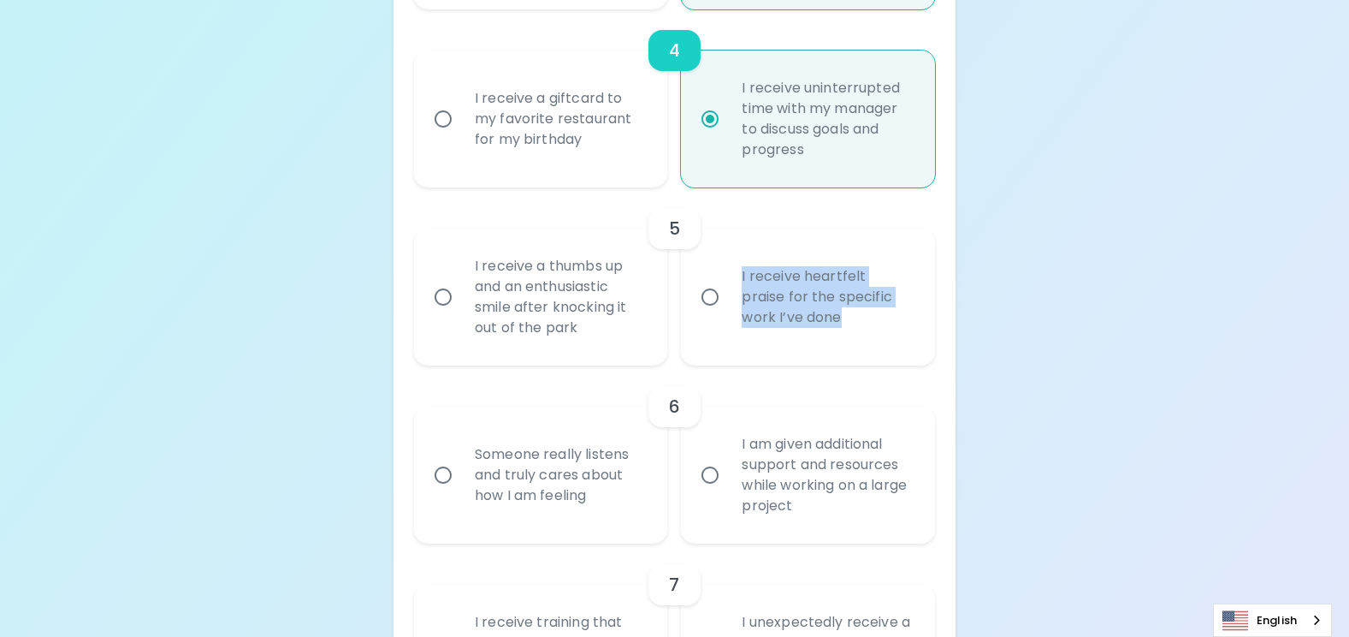
drag, startPoint x: 834, startPoint y: 328, endPoint x: 741, endPoint y: 268, distance: 110.8
click at [741, 268] on div "I receive heartfelt praise for the specific work I’ve done" at bounding box center [827, 297] width 198 height 103
copy div "I receive heartfelt praise for the specific work I’ve done"
click at [442, 294] on input "I receive a thumbs up and an enthusiastic smile after knocking it out of the pa…" at bounding box center [443, 297] width 36 height 36
radio input "false"
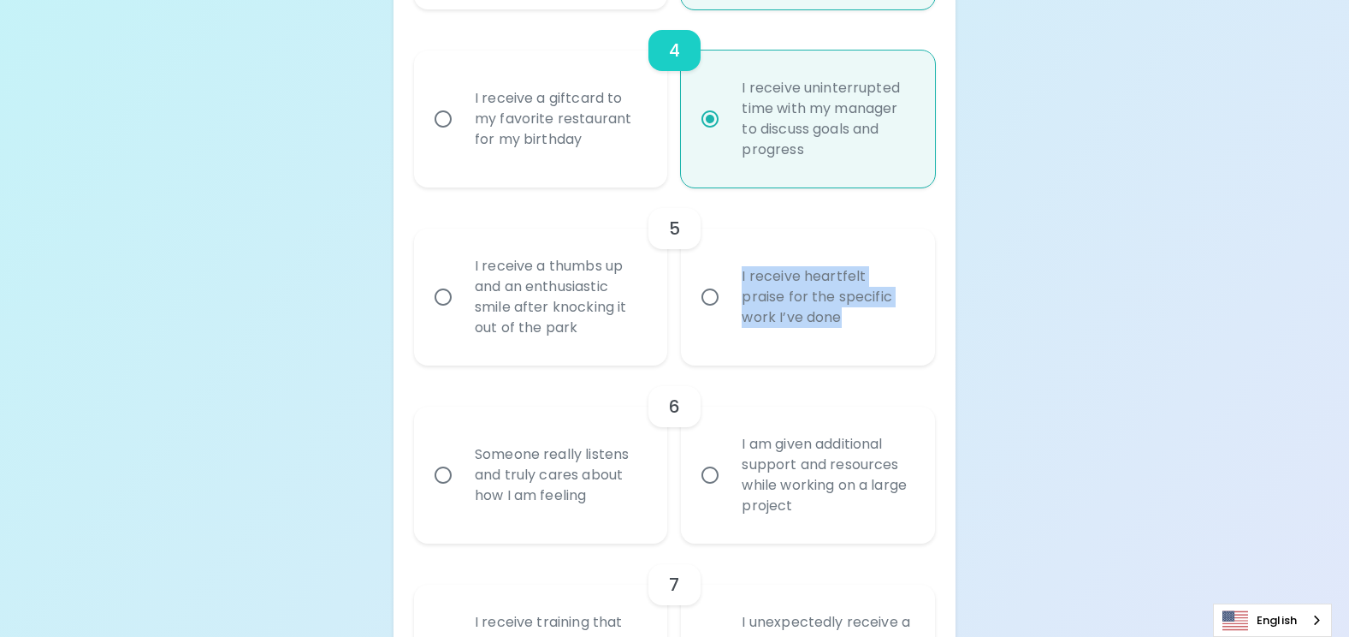
radio input "false"
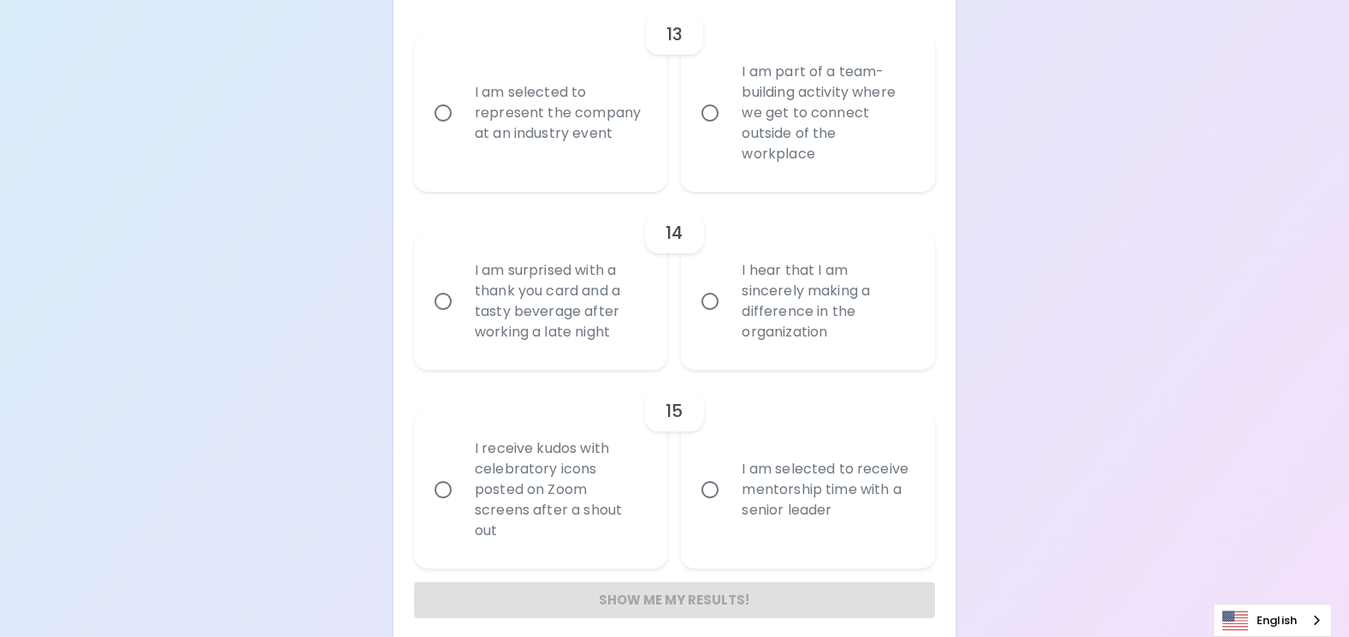
scroll to position [2582, 0]
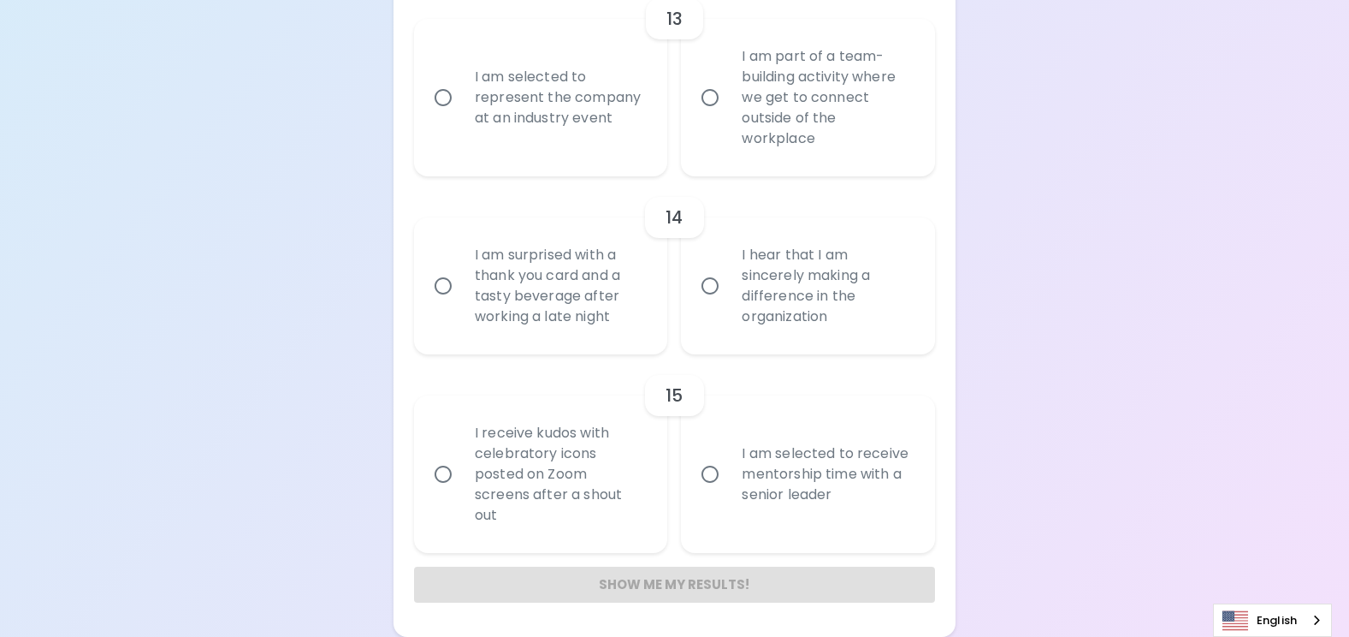
radio input "true"
click at [427, 404] on div "15" at bounding box center [674, 395] width 521 height 41
